Goal: Task Accomplishment & Management: Manage account settings

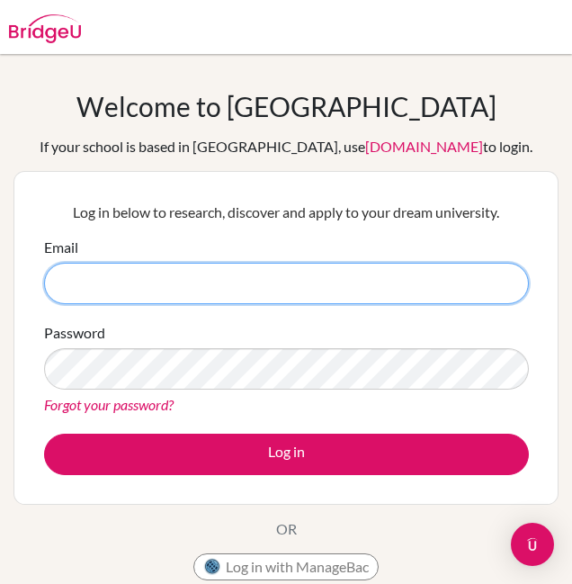
click at [416, 275] on input "Email" at bounding box center [286, 283] width 485 height 41
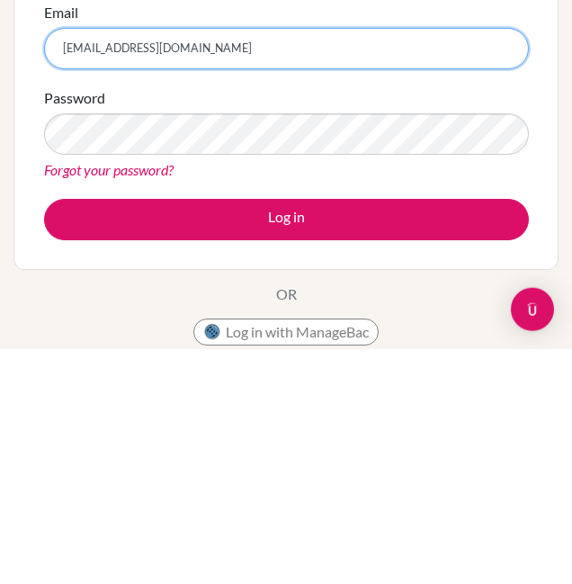
type input "alizkenezzz@gmail.com"
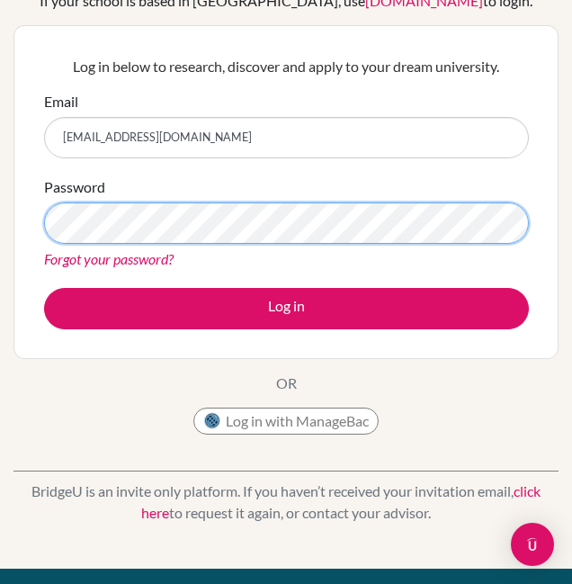
scroll to position [139, 0]
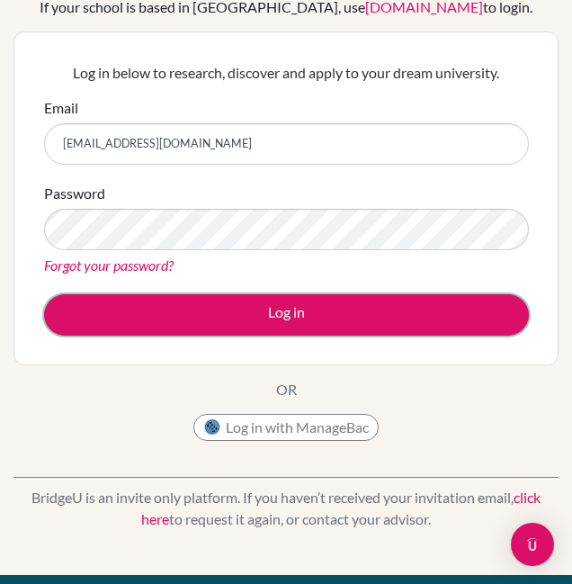
click at [466, 311] on button "Log in" at bounding box center [286, 314] width 485 height 41
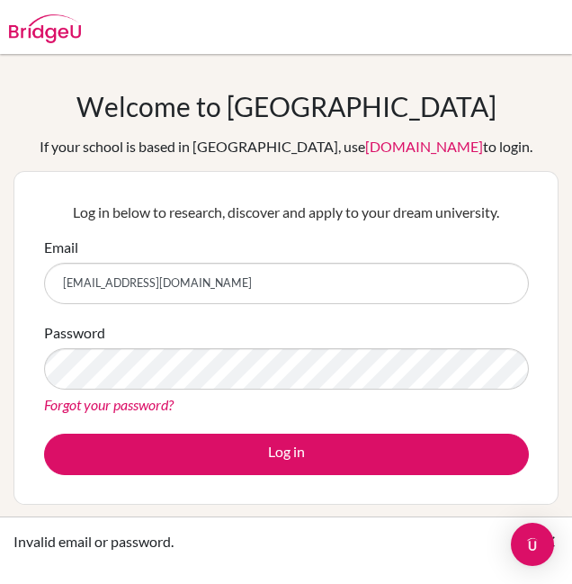
click at [498, 86] on div "Welcome to BridgeU If your school is based in China, use app.bridge-u.com.cn to…" at bounding box center [286, 384] width 572 height 660
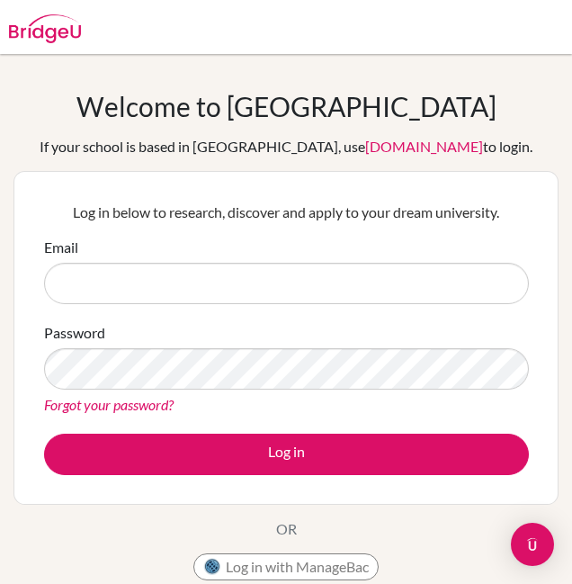
click at [391, 147] on link "[DOMAIN_NAME]" at bounding box center [424, 146] width 118 height 17
